Goal: Task Accomplishment & Management: Manage account settings

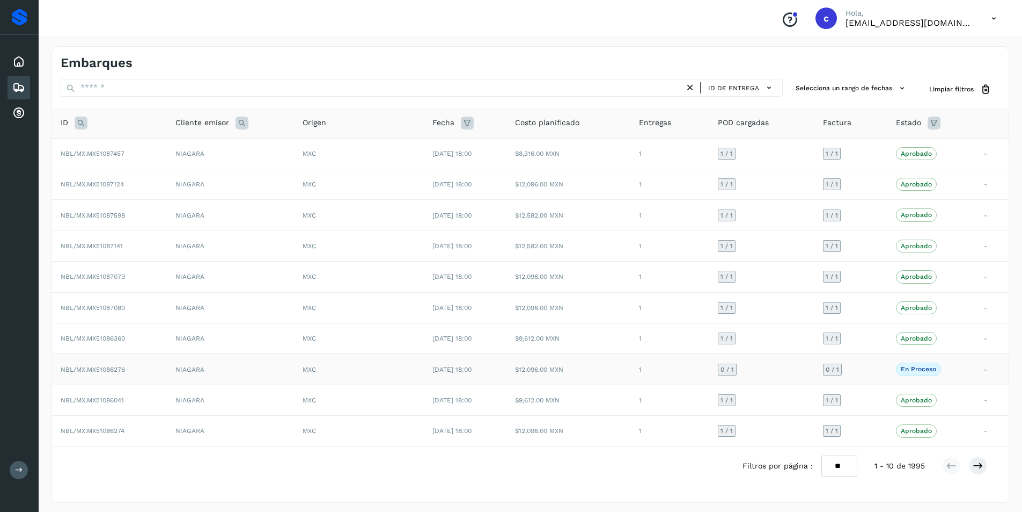
click at [417, 367] on td "MXC" at bounding box center [359, 369] width 130 height 31
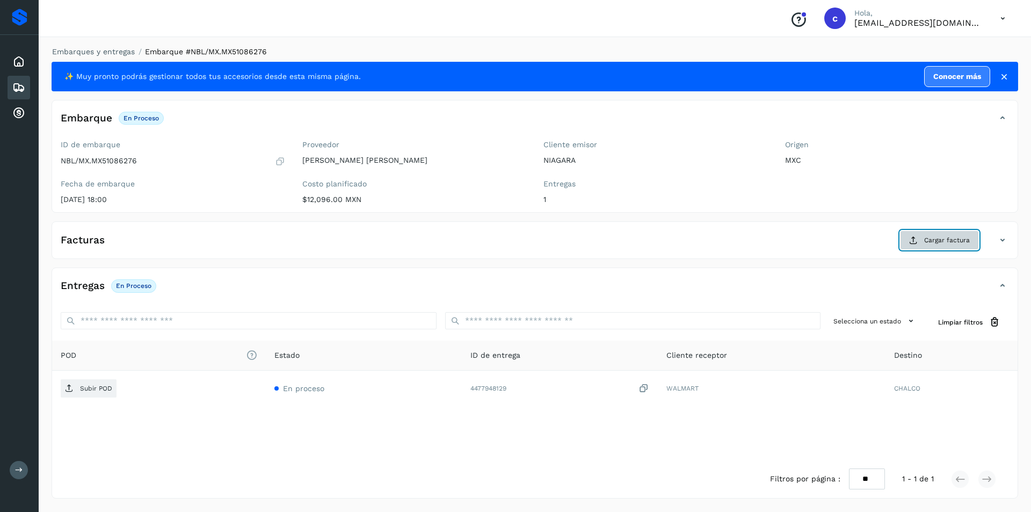
click at [925, 243] on span "Cargar factura" at bounding box center [947, 240] width 46 height 10
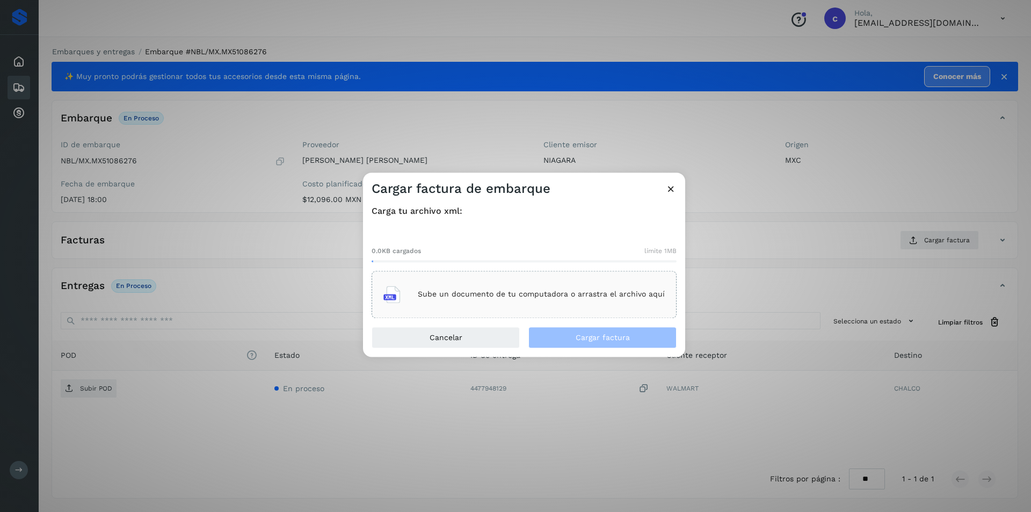
click at [532, 300] on div "Sube un documento de tu computadora o arrastra el archivo aquí" at bounding box center [523, 294] width 281 height 29
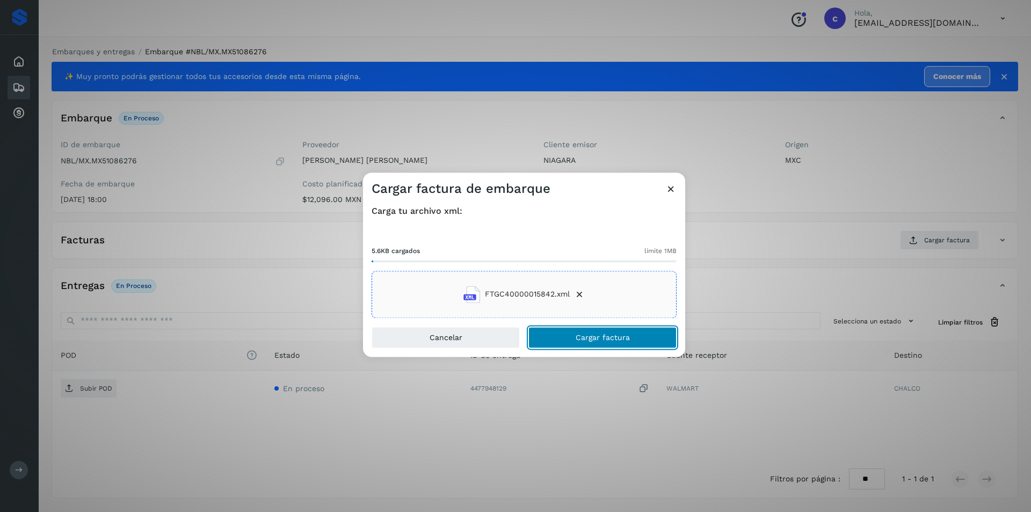
click at [633, 342] on button "Cargar factura" at bounding box center [602, 336] width 148 height 21
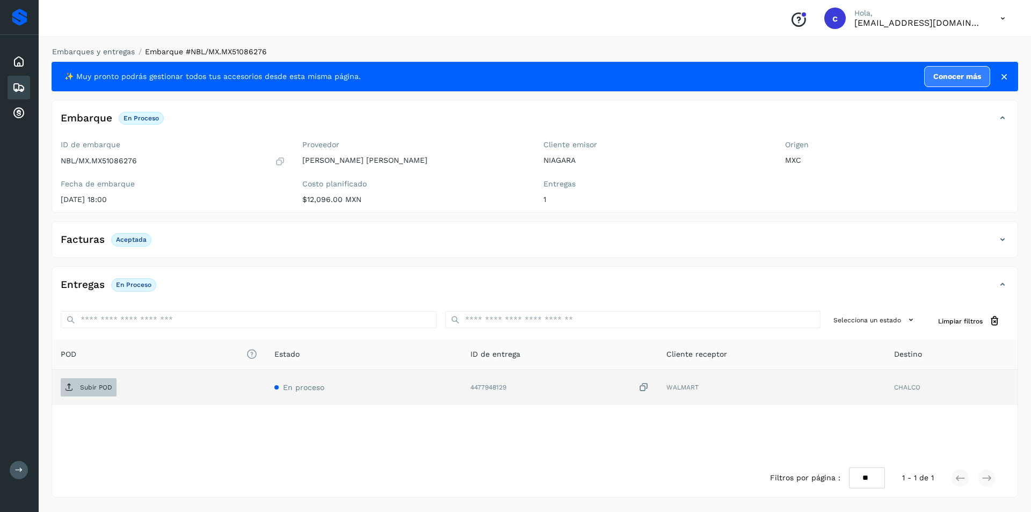
click at [74, 387] on span "Subir POD" at bounding box center [89, 386] width 56 height 17
click at [101, 383] on button "PDF" at bounding box center [88, 387] width 54 height 18
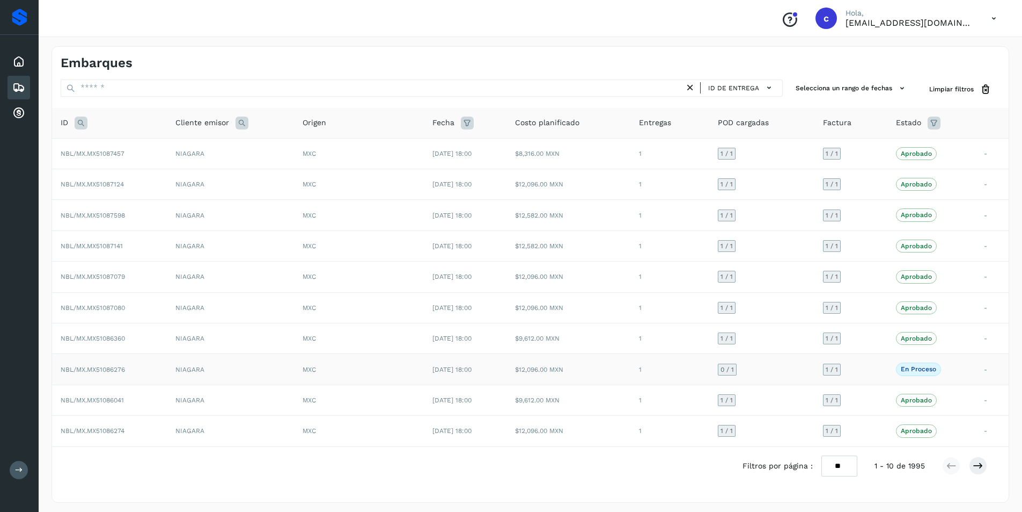
click at [680, 382] on td "1" at bounding box center [670, 369] width 79 height 31
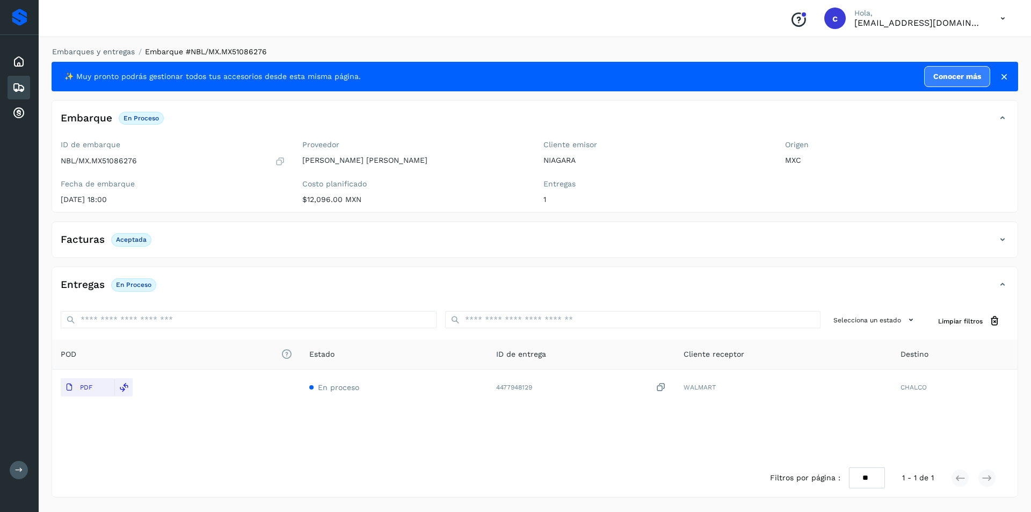
click at [800, 228] on div "Facturas Aceptada Facturas Estado XML Aceptada" at bounding box center [535, 239] width 966 height 36
click at [838, 242] on div "Facturas Aceptada" at bounding box center [524, 239] width 944 height 18
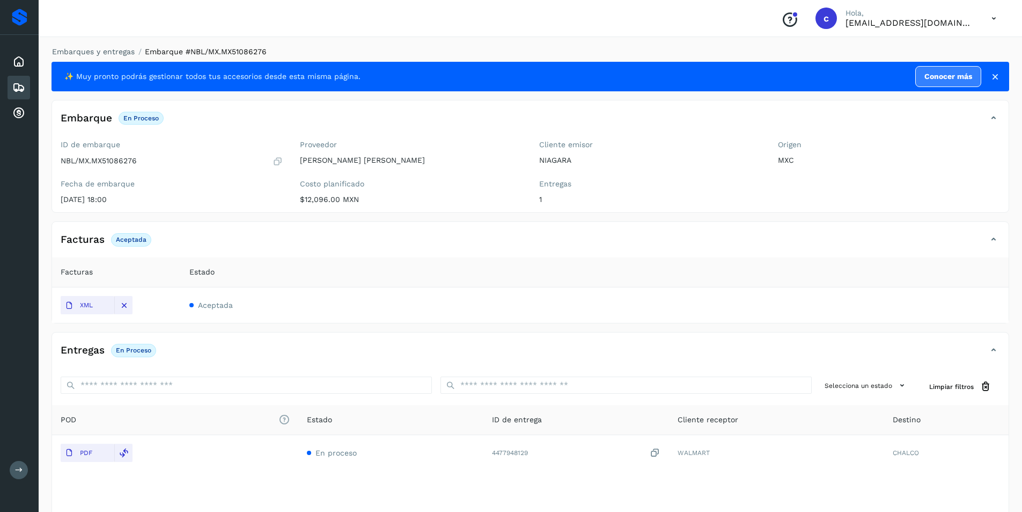
click at [838, 242] on div "Facturas Aceptada" at bounding box center [520, 239] width 936 height 18
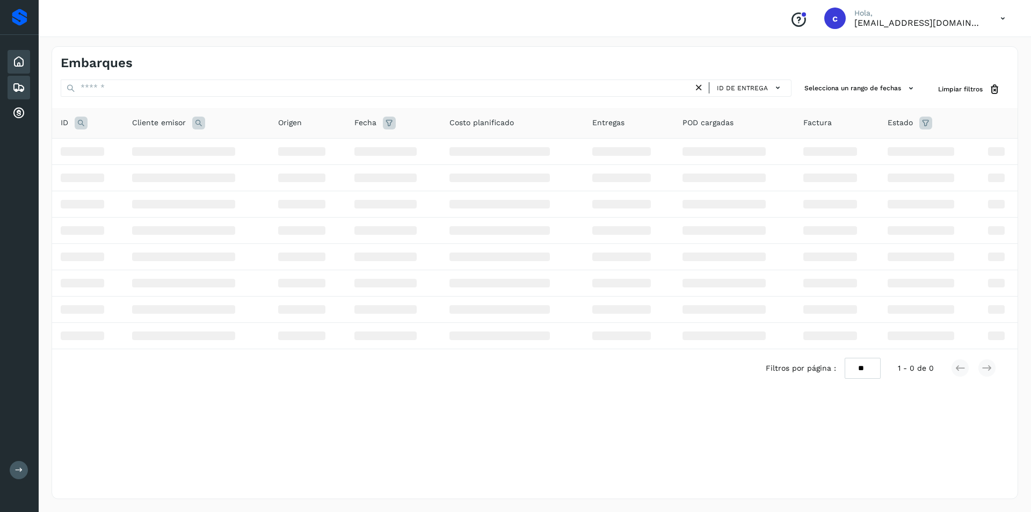
click at [24, 53] on div "Inicio" at bounding box center [19, 62] width 23 height 24
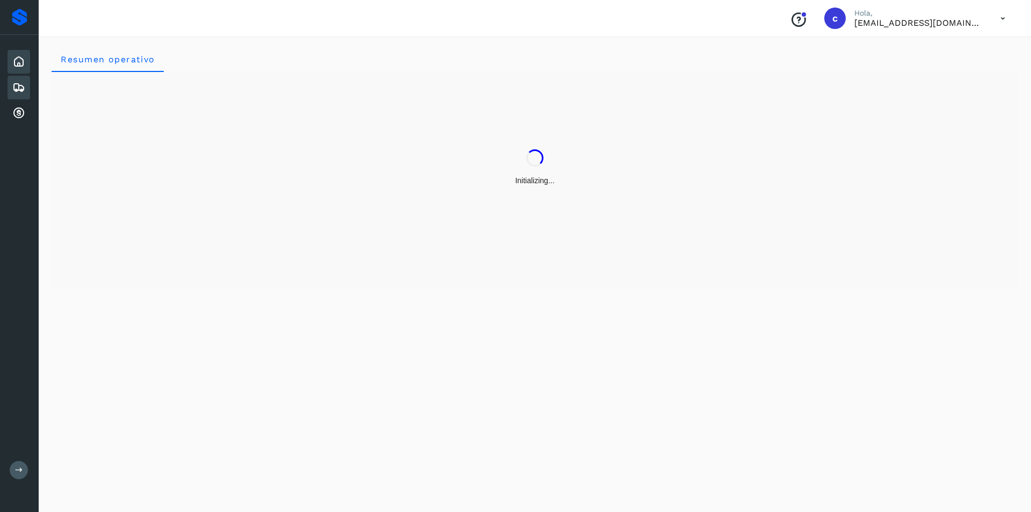
click at [28, 85] on div "Embarques" at bounding box center [19, 88] width 23 height 24
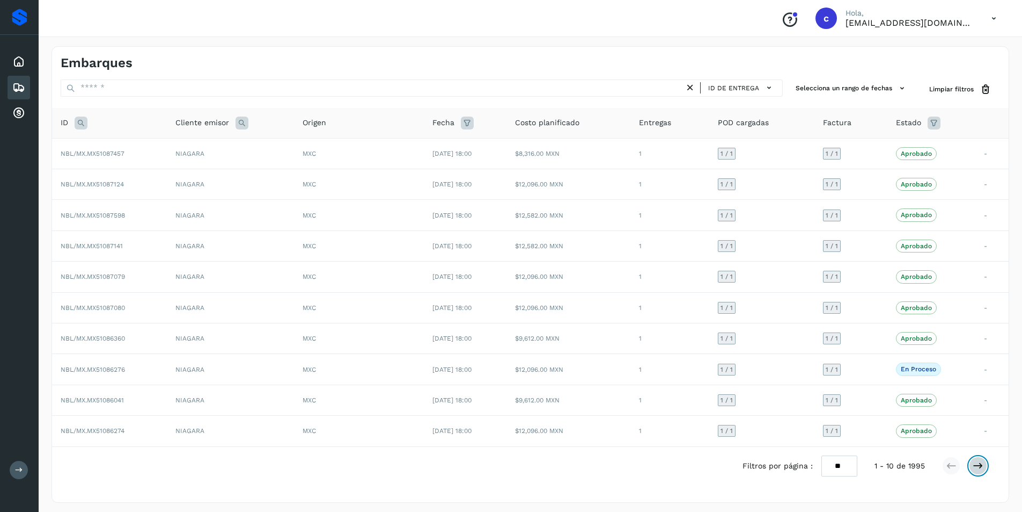
click at [980, 468] on icon at bounding box center [978, 465] width 11 height 11
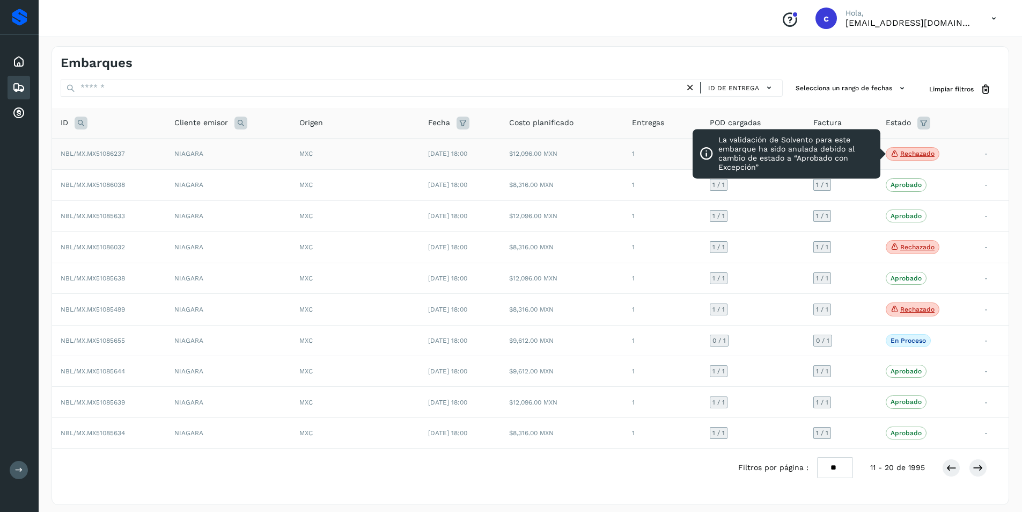
click at [920, 151] on p "Rechazado" at bounding box center [918, 154] width 34 height 8
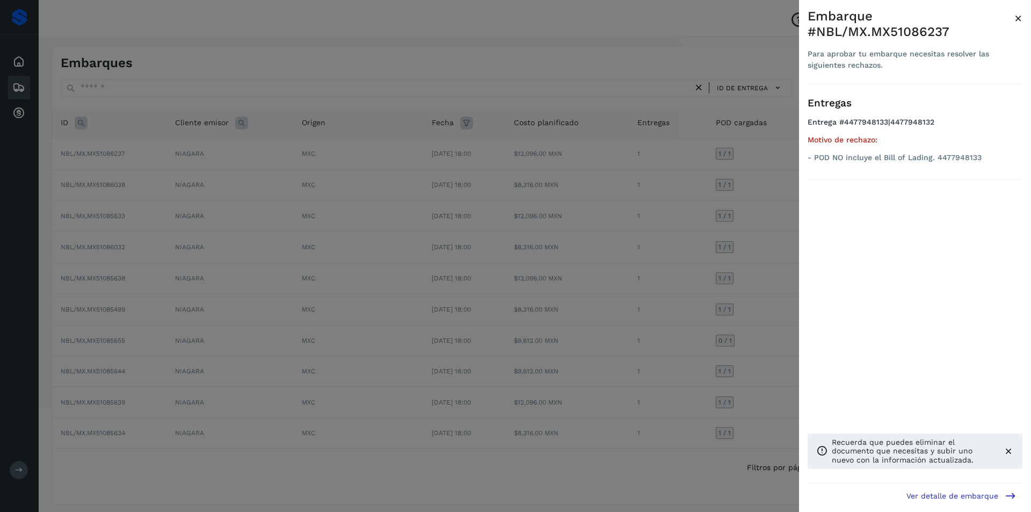
click at [1019, 18] on span "×" at bounding box center [1018, 18] width 8 height 15
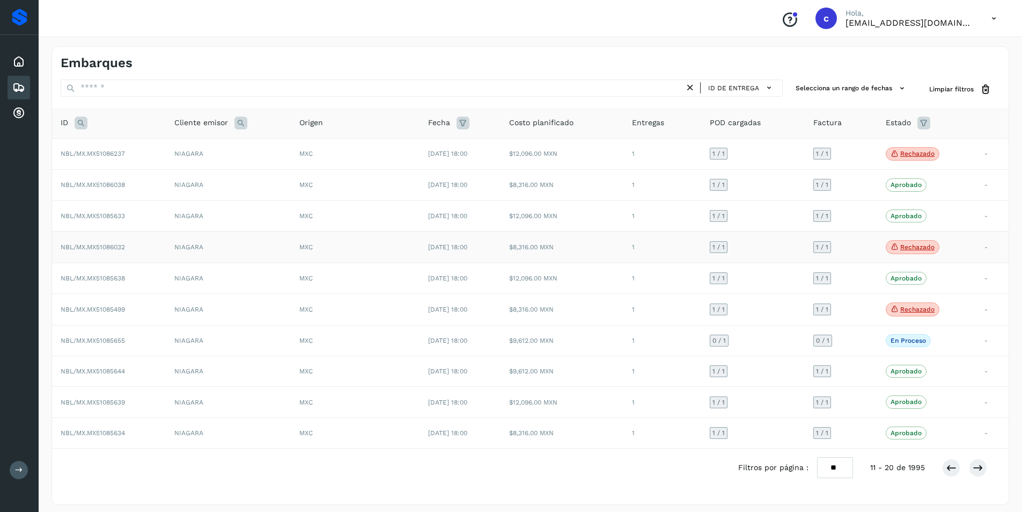
click at [915, 249] on p "Rechazado" at bounding box center [918, 247] width 34 height 8
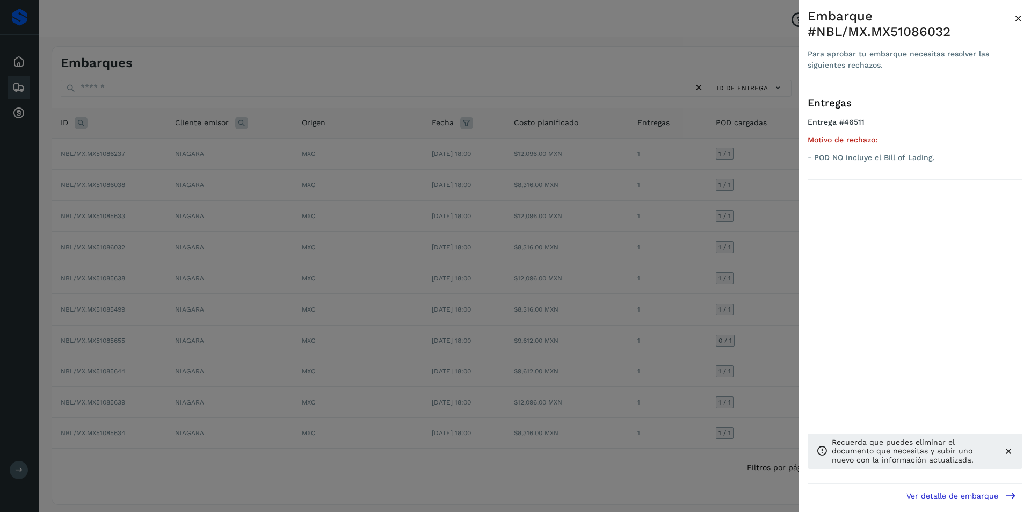
click at [751, 258] on div at bounding box center [515, 256] width 1031 height 512
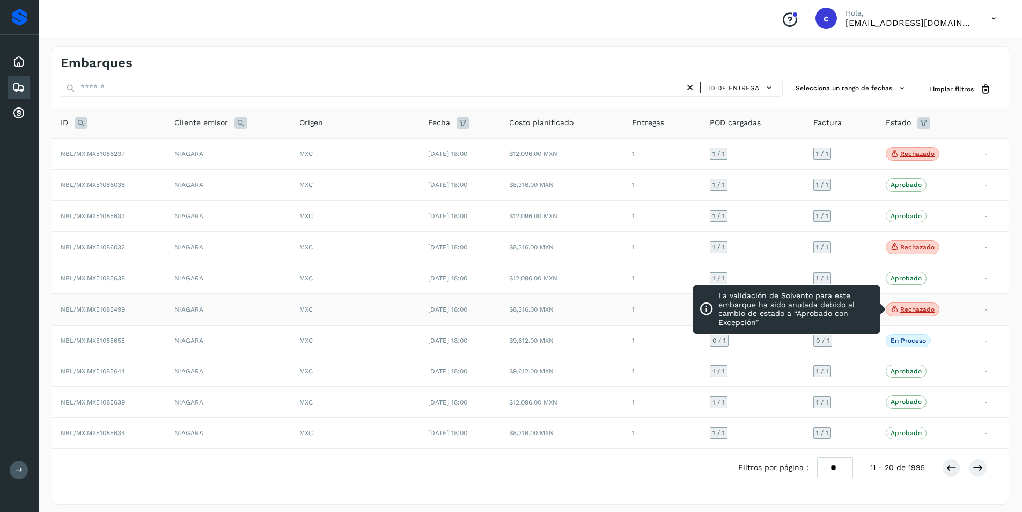
click at [900, 309] on icon at bounding box center [895, 309] width 9 height 10
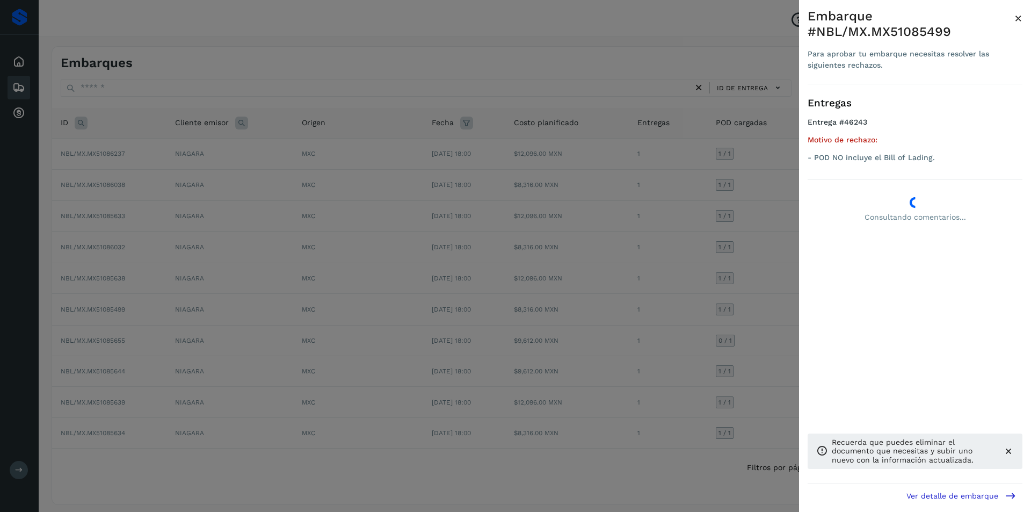
click at [733, 306] on div at bounding box center [515, 256] width 1031 height 512
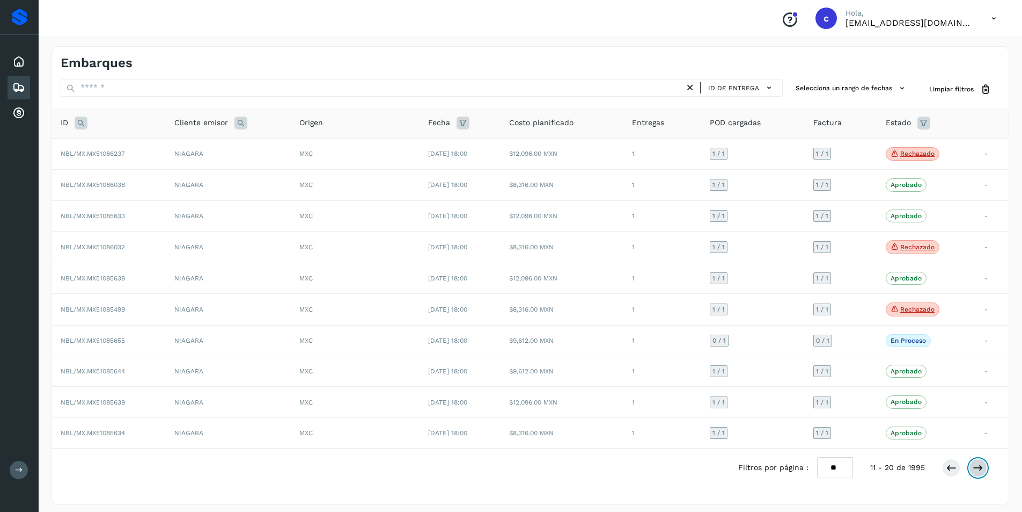
click at [975, 468] on icon at bounding box center [978, 467] width 11 height 11
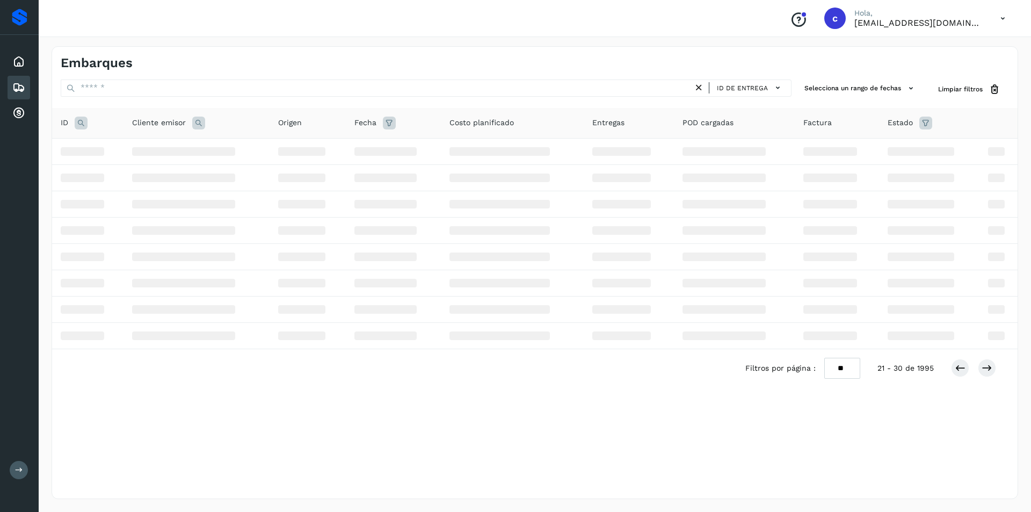
click at [996, 17] on icon at bounding box center [1002, 19] width 22 height 22
click at [952, 55] on div "Cerrar sesión" at bounding box center [949, 48] width 128 height 20
